Goal: Entertainment & Leisure: Consume media (video, audio)

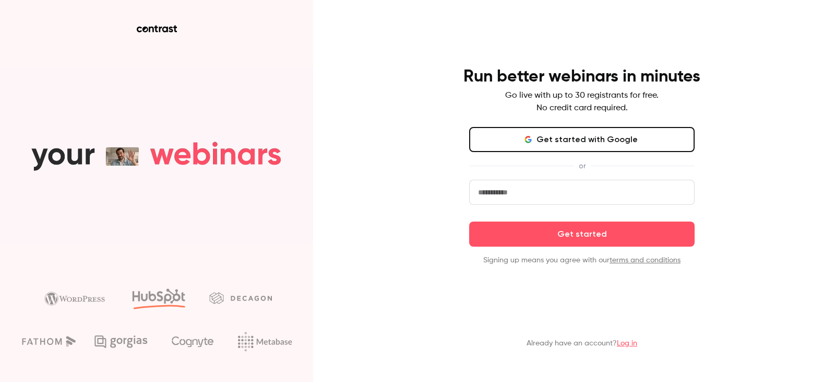
click at [542, 189] on input "email" at bounding box center [582, 192] width 226 height 25
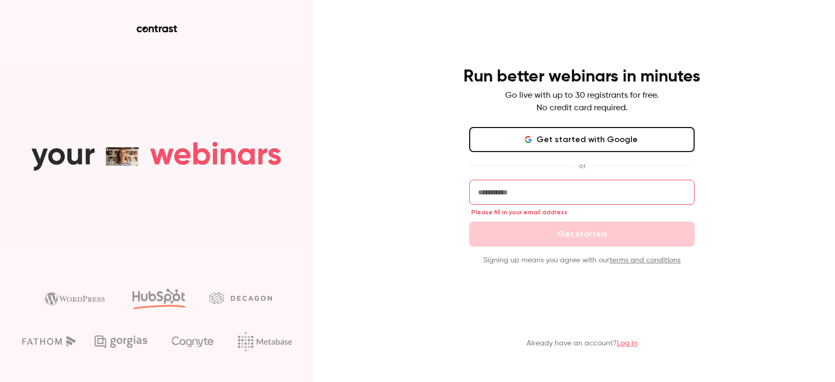
type input "**********"
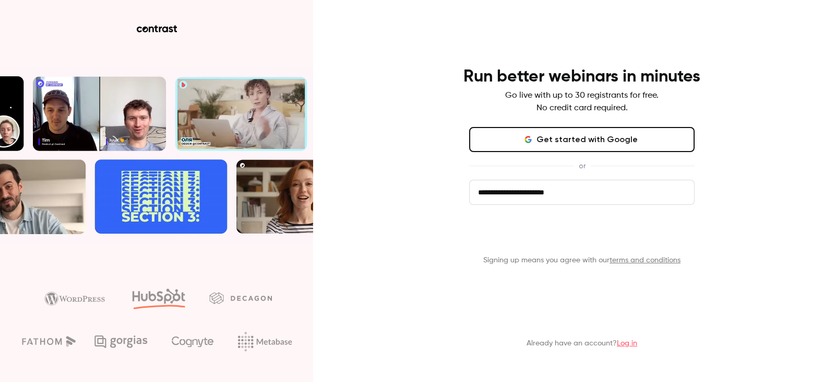
click at [581, 235] on button "Get started" at bounding box center [582, 233] width 226 height 25
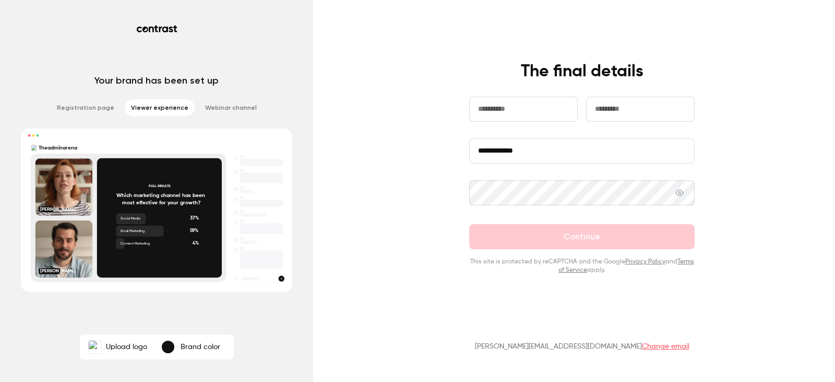
click at [530, 107] on input "text" at bounding box center [523, 109] width 109 height 25
type input "*******"
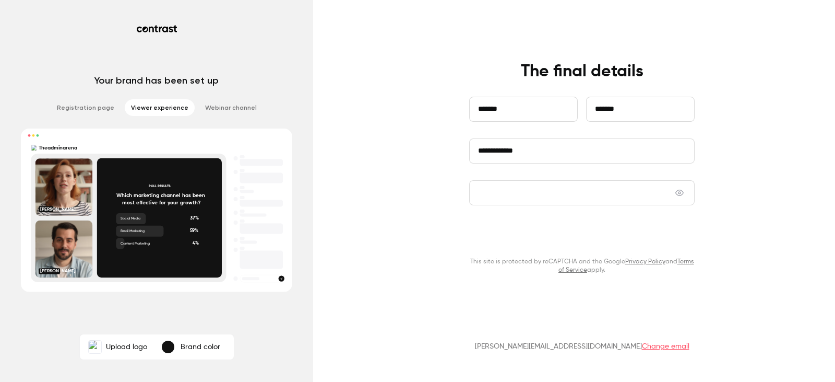
click at [549, 237] on button "Continue" at bounding box center [582, 236] width 226 height 25
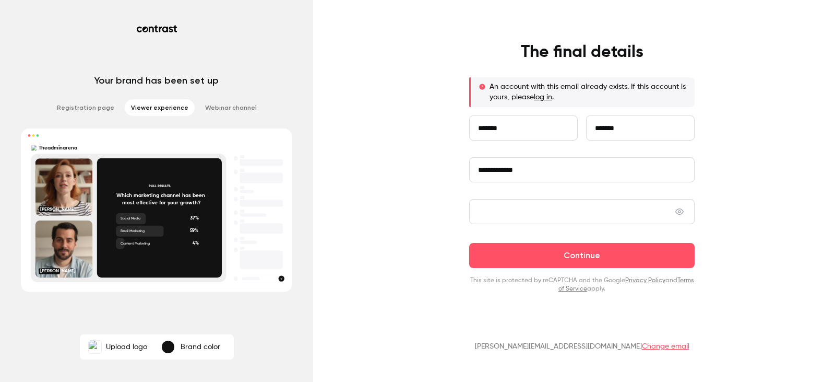
click at [536, 100] on p "An account with this email already exists. If this account is yours, please log…" at bounding box center [588, 91] width 197 height 21
click at [537, 101] on link "log in" at bounding box center [543, 96] width 18 height 7
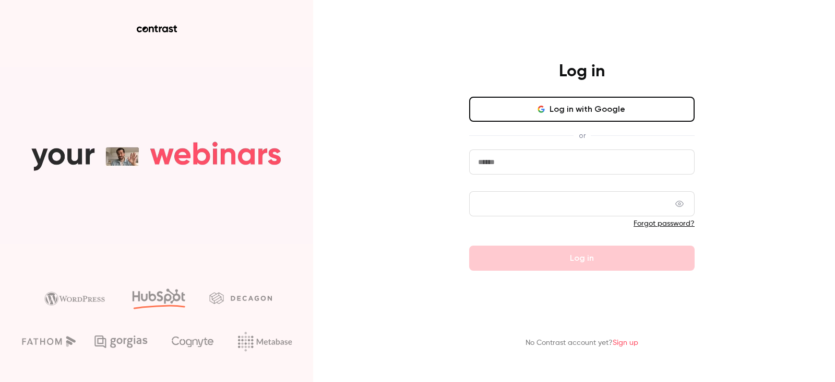
click at [540, 159] on input "email" at bounding box center [582, 161] width 226 height 25
type input "**********"
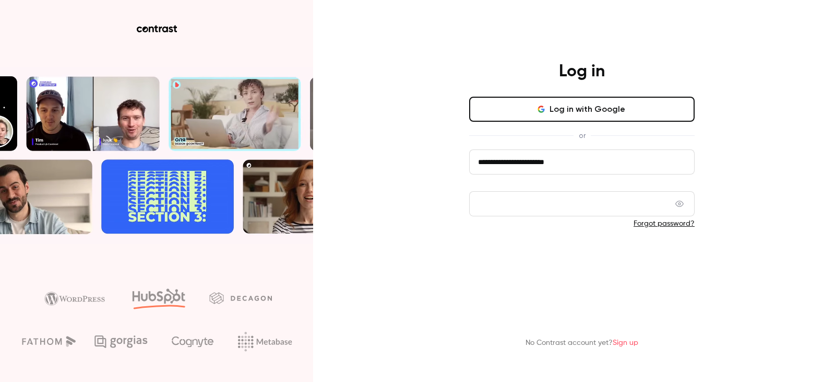
click at [569, 262] on button "Log in" at bounding box center [582, 257] width 226 height 25
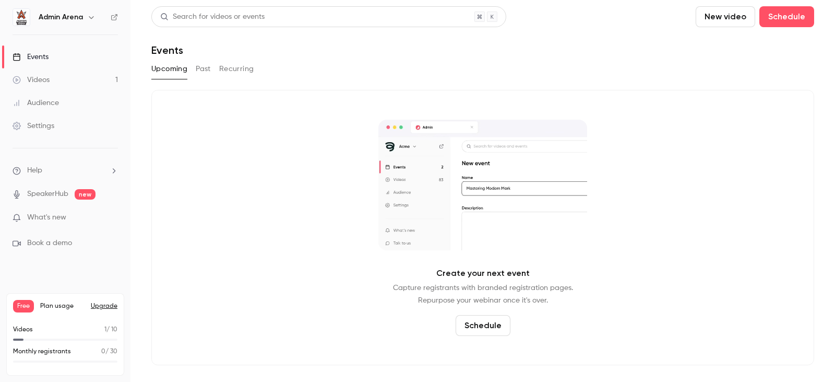
click at [48, 79] on div "Videos" at bounding box center [31, 80] width 37 height 10
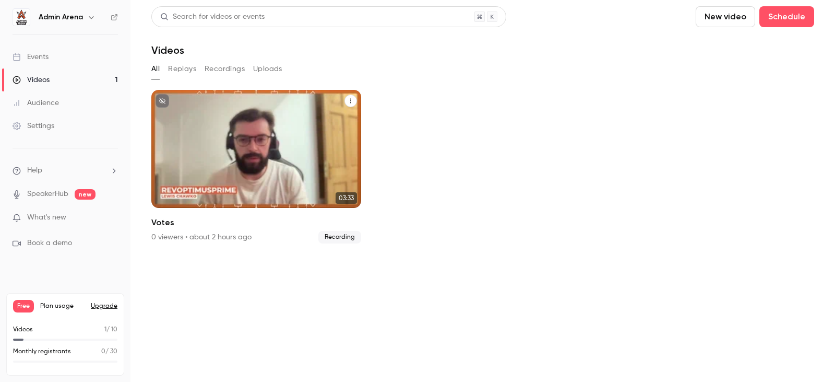
click at [284, 172] on div "Admin Arena [DATE] Votes" at bounding box center [256, 149] width 210 height 118
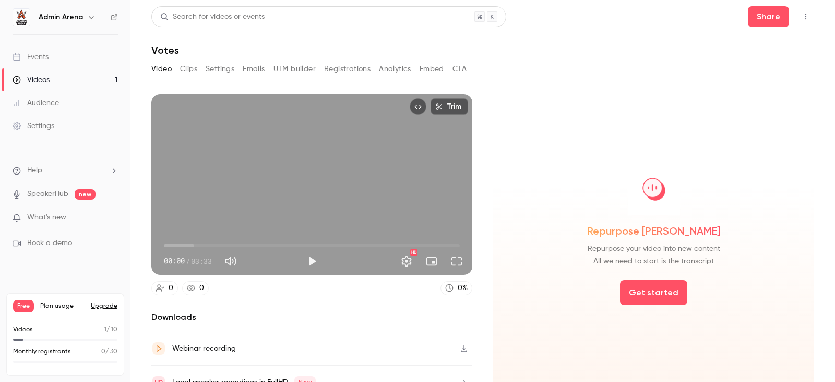
click at [312, 257] on button "Play" at bounding box center [312, 261] width 21 height 21
drag, startPoint x: 193, startPoint y: 239, endPoint x: 205, endPoint y: 239, distance: 11.5
click at [205, 239] on span "00:29" at bounding box center [312, 245] width 296 height 17
drag, startPoint x: 205, startPoint y: 239, endPoint x: 244, endPoint y: 237, distance: 39.2
click at [244, 244] on span "00:58" at bounding box center [244, 245] width 3 height 3
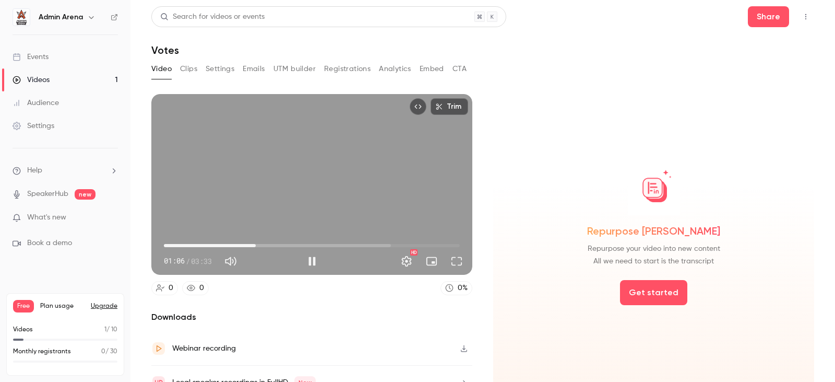
click at [255, 244] on span "01:06" at bounding box center [312, 245] width 296 height 17
click at [280, 244] on span "01:24" at bounding box center [312, 245] width 296 height 17
click at [313, 258] on button "Pause" at bounding box center [312, 261] width 21 height 21
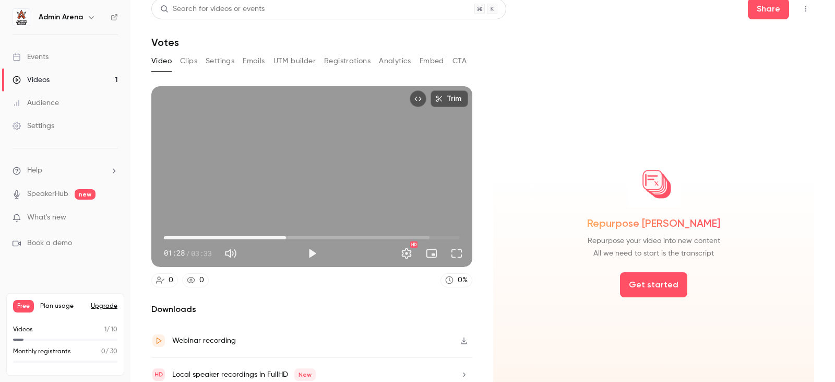
scroll to position [15, 0]
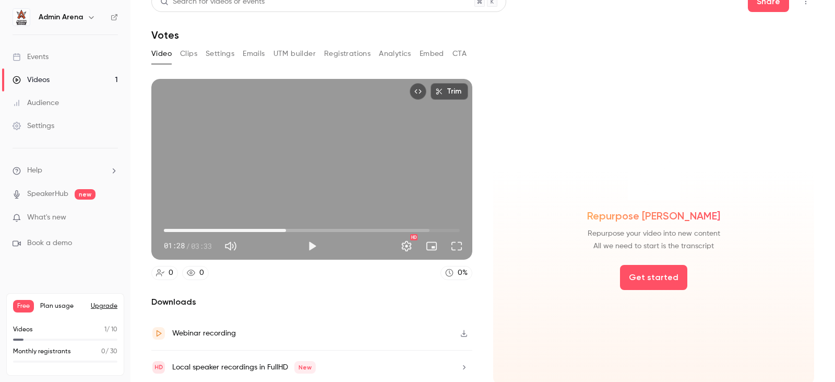
click at [299, 364] on span "New" at bounding box center [304, 367] width 21 height 13
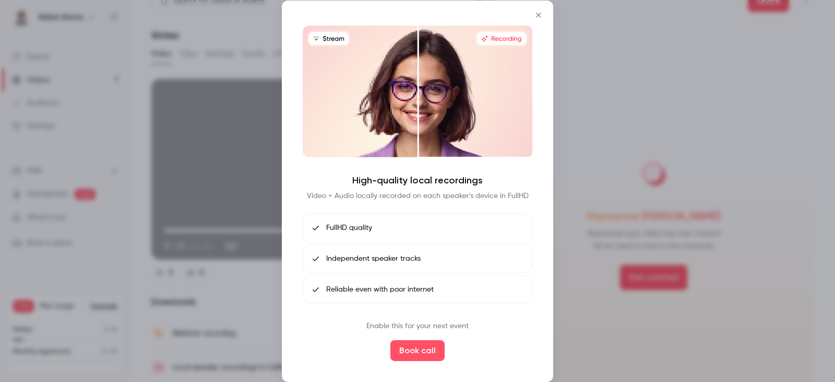
click at [541, 15] on icon "Close" at bounding box center [539, 14] width 13 height 8
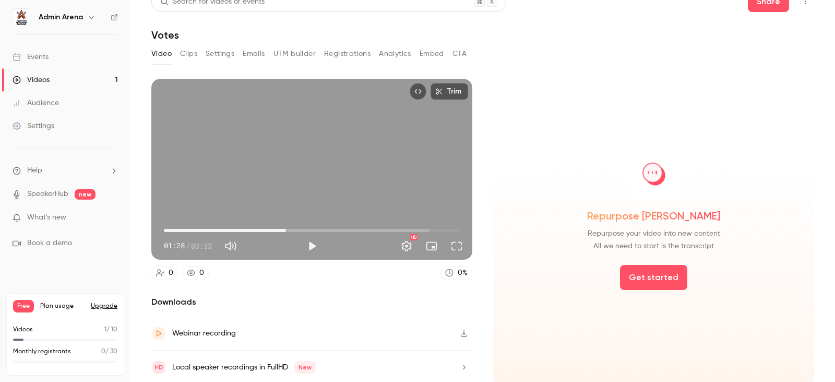
click at [465, 360] on button "button" at bounding box center [464, 367] width 17 height 17
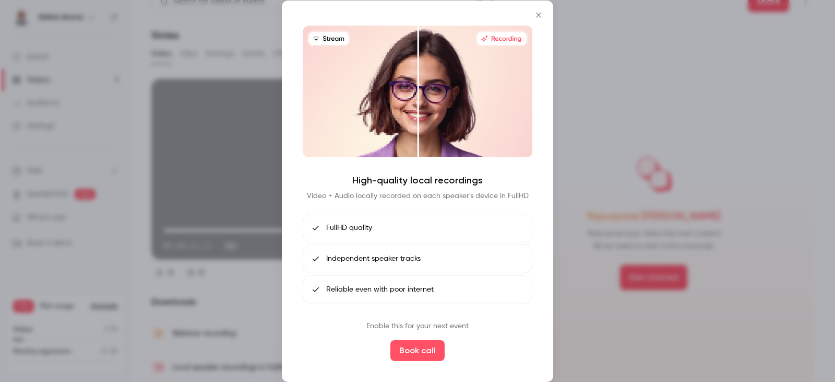
click at [577, 174] on div at bounding box center [417, 191] width 835 height 382
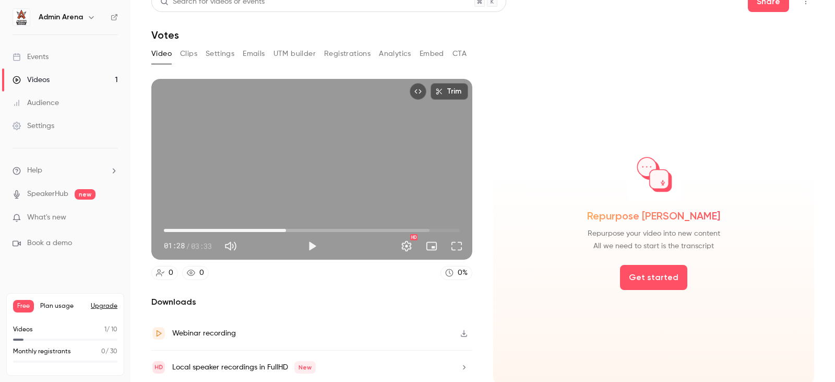
click at [460, 363] on icon "button" at bounding box center [464, 366] width 8 height 7
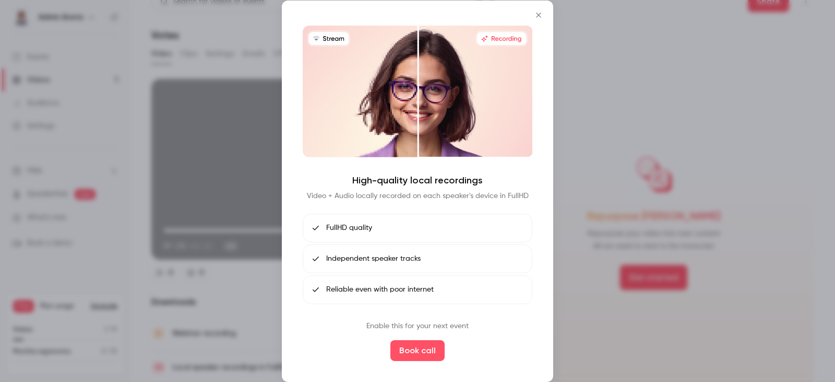
click at [580, 285] on div at bounding box center [417, 191] width 835 height 382
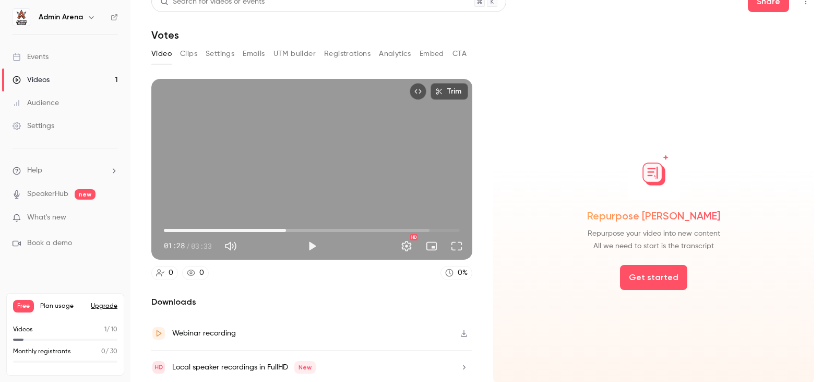
click at [463, 329] on icon "button" at bounding box center [464, 332] width 8 height 7
type input "****"
